Goal: Check status: Check status

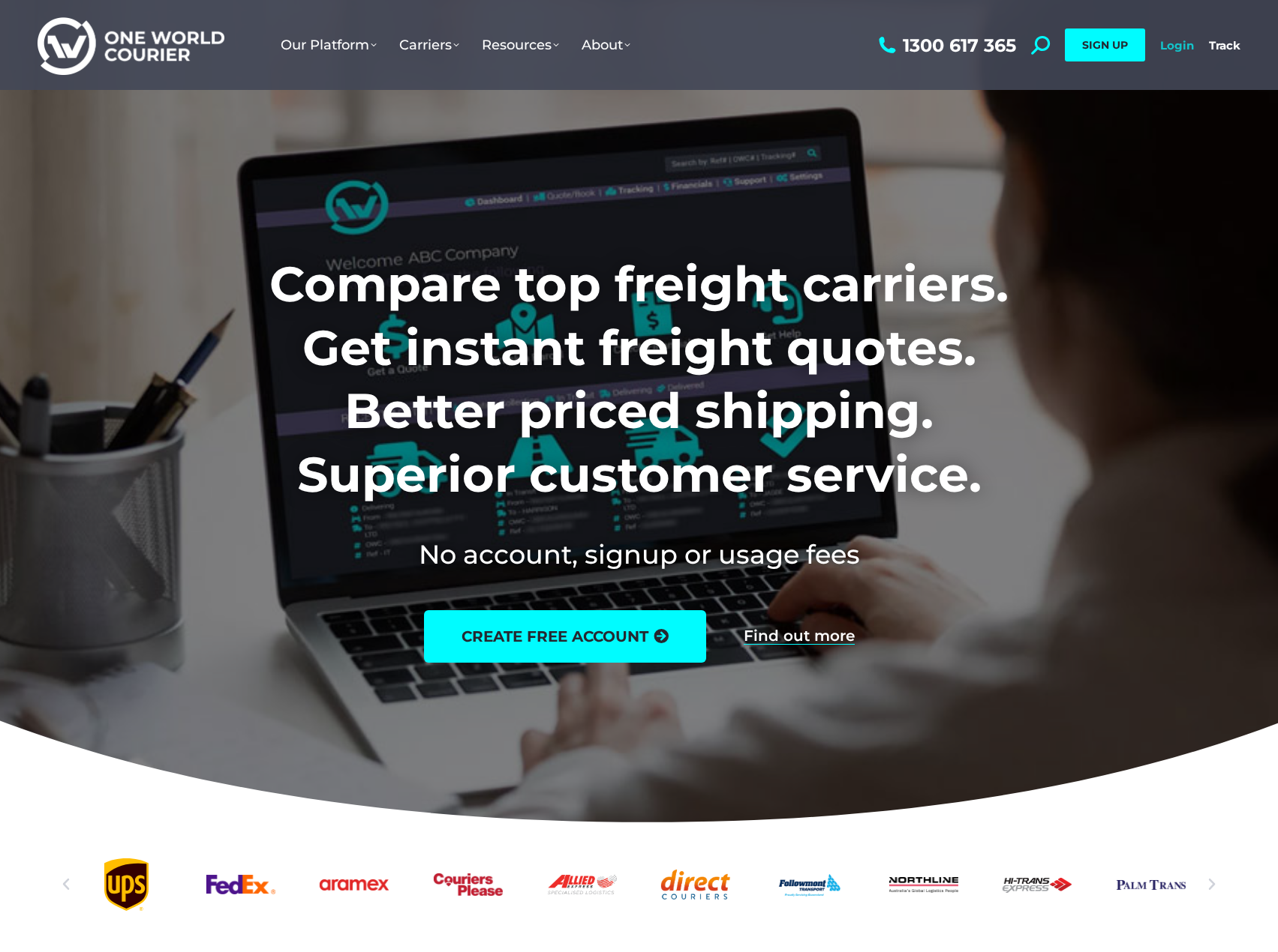
click at [1184, 46] on link "Login" at bounding box center [1177, 45] width 34 height 14
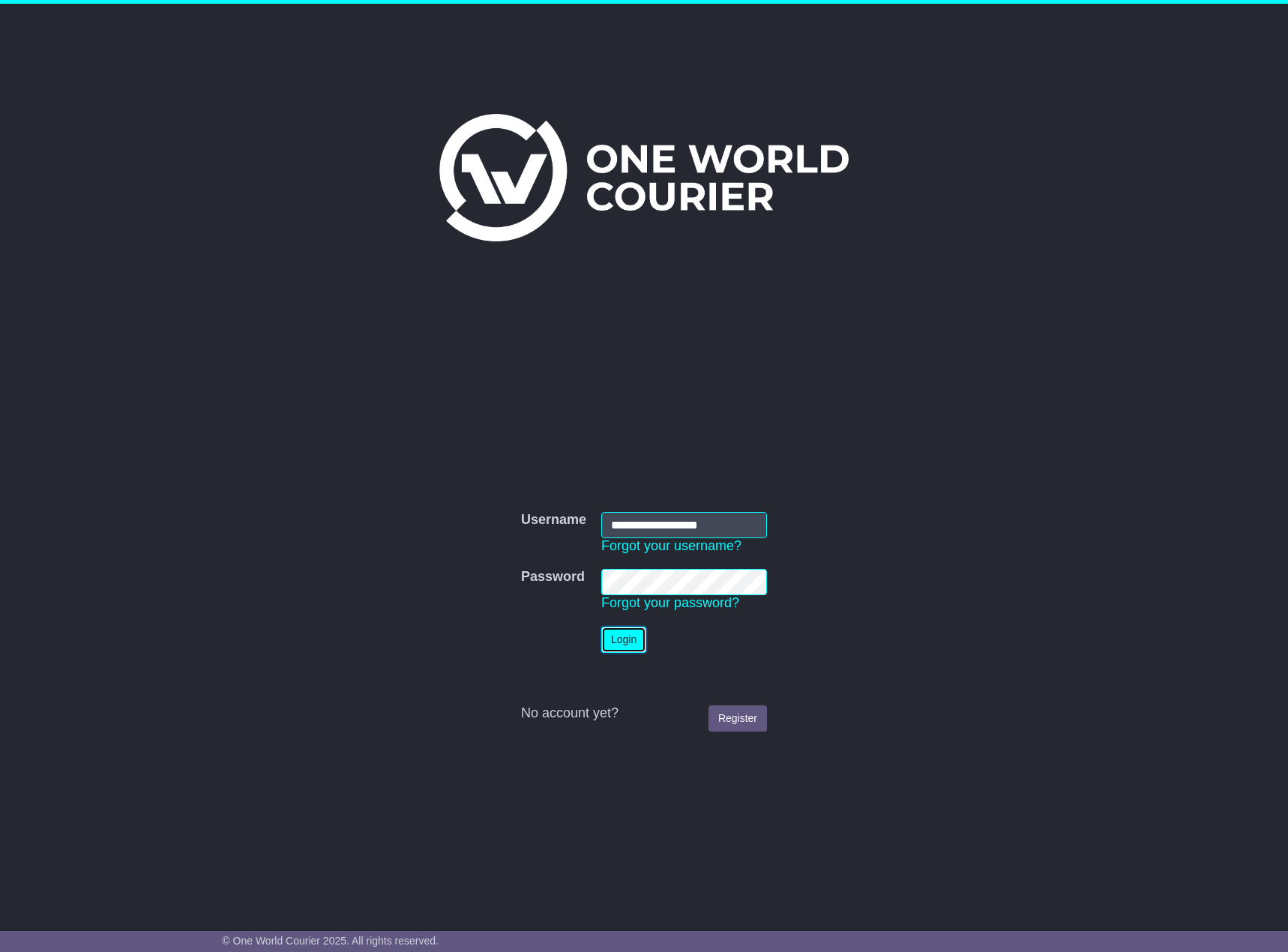
click at [608, 641] on button "Login" at bounding box center [624, 640] width 45 height 26
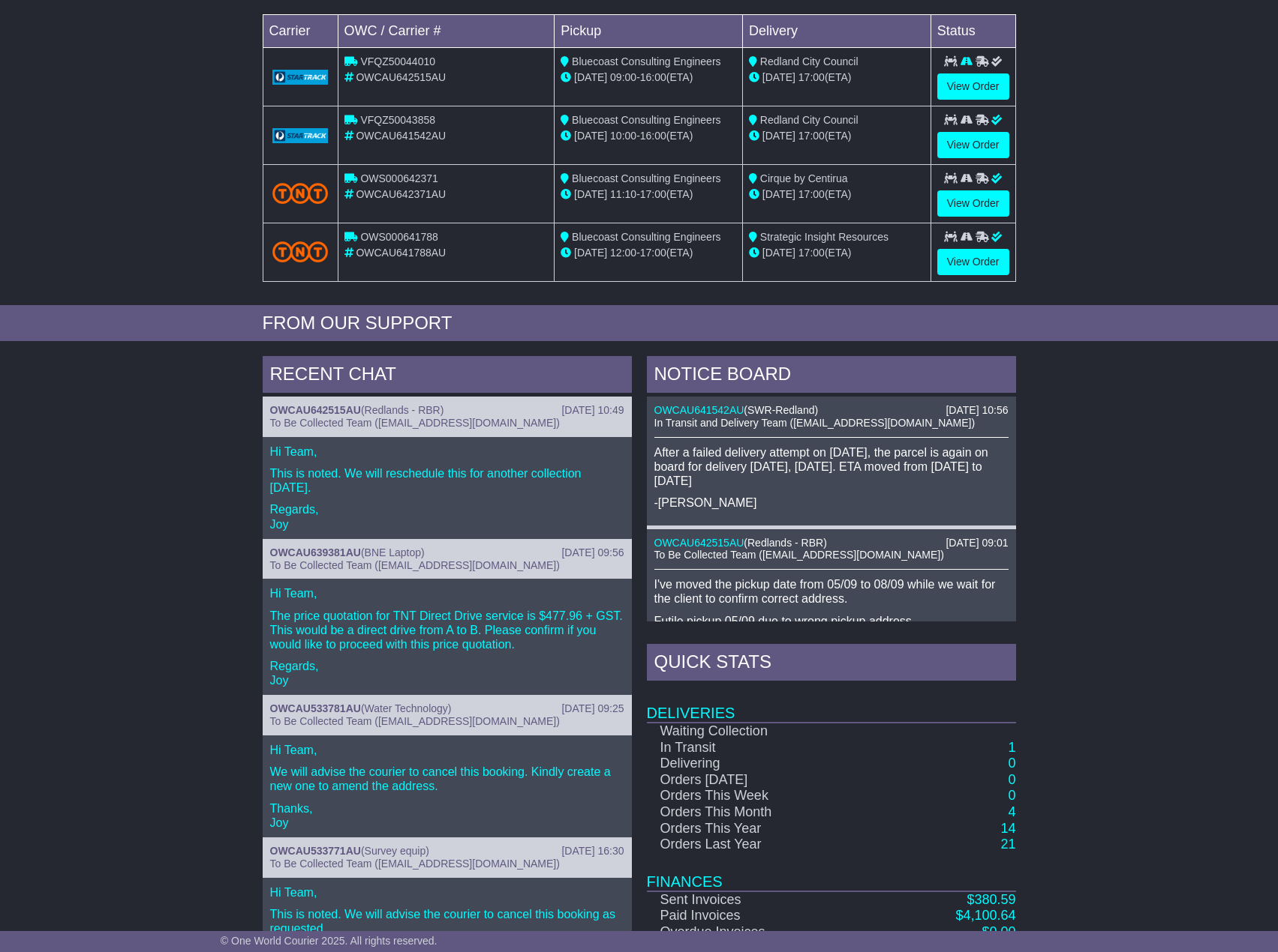
scroll to position [283, 0]
click at [980, 87] on link "View Order" at bounding box center [973, 87] width 72 height 26
